Goal: Information Seeking & Learning: Learn about a topic

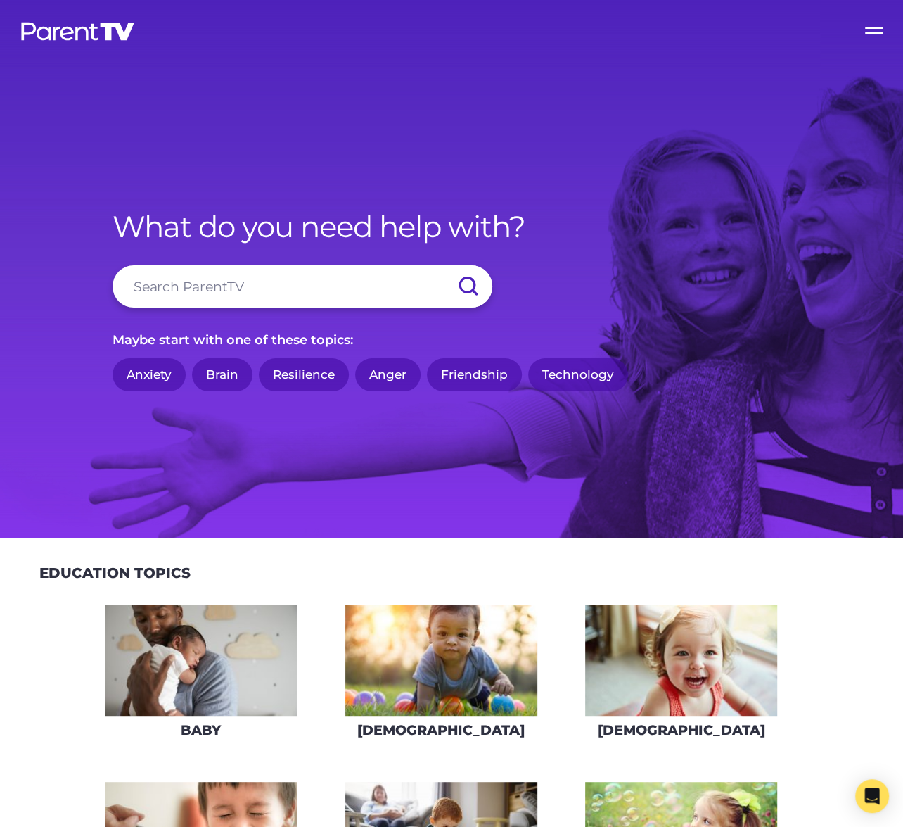
click at [238, 286] on input "search" at bounding box center [303, 286] width 380 height 42
type input "growth"
click at [443, 265] on input "submit" at bounding box center [467, 286] width 49 height 42
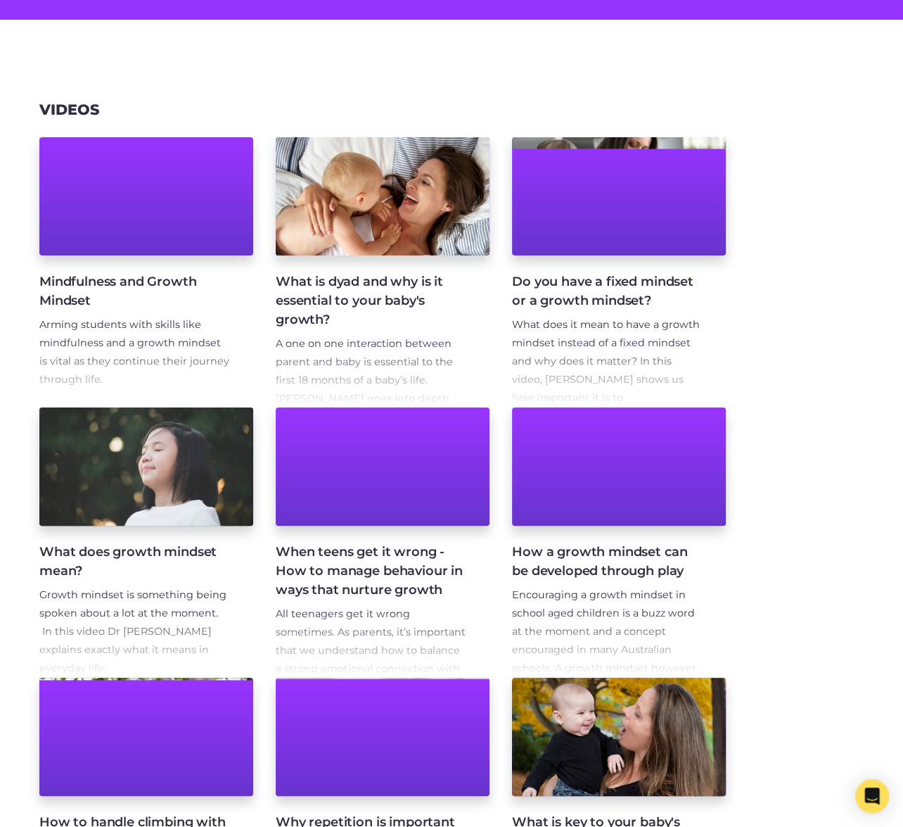
scroll to position [181, 0]
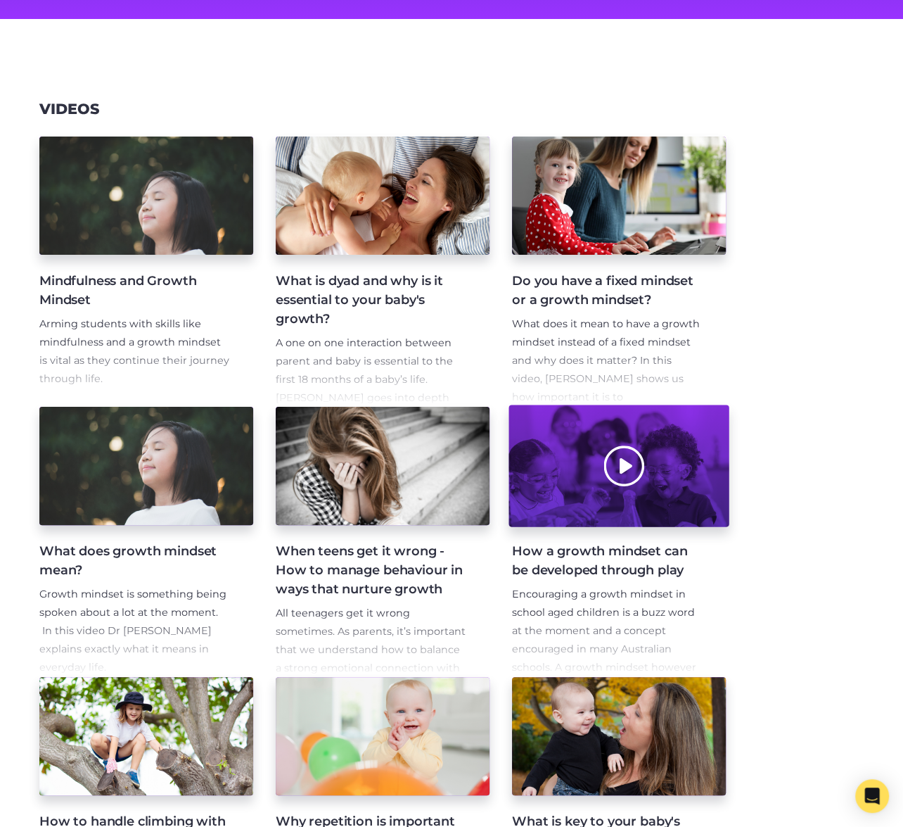
click at [663, 507] on div at bounding box center [619, 466] width 220 height 122
